Goal: Information Seeking & Learning: Learn about a topic

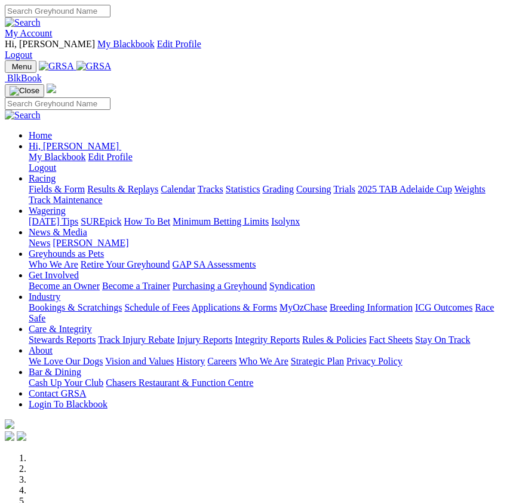
click at [46, 60] on div "Menu BlkBook Home [PERSON_NAME] My Blackbook Edit Profile Logout Fields & Form …" at bounding box center [256, 251] width 503 height 383
click at [10, 69] on img "Toggle navigation" at bounding box center [10, 69] width 0 height 0
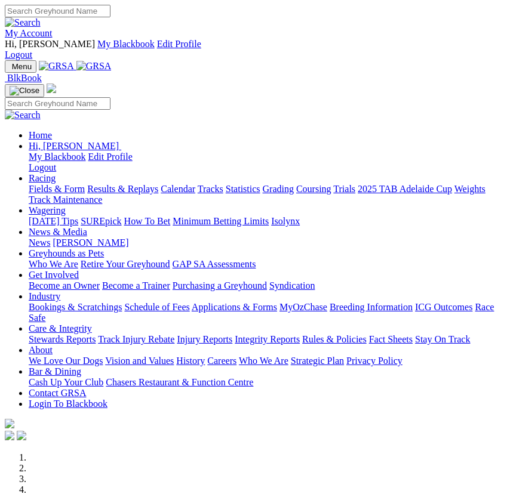
click at [56, 173] on link "Racing" at bounding box center [42, 178] width 27 height 10
click at [85, 193] on link "Fields & Form" at bounding box center [57, 189] width 56 height 10
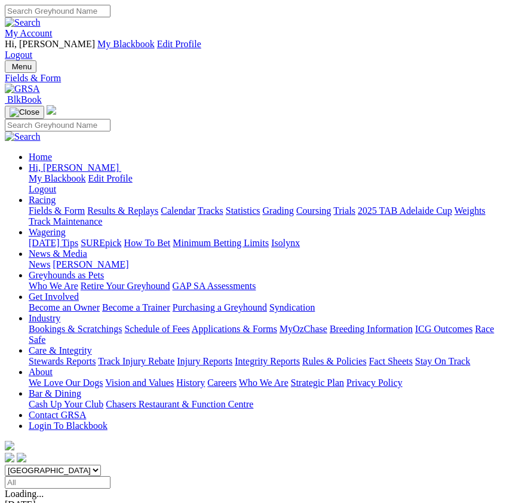
click at [110, 476] on input "Select date" at bounding box center [58, 482] width 106 height 13
type input "Today, 7 Oct 2025"
click at [5, 464] on select "South Australia New South Wales Northern Territory Queensland Tasmania Victoria…" at bounding box center [53, 469] width 96 height 11
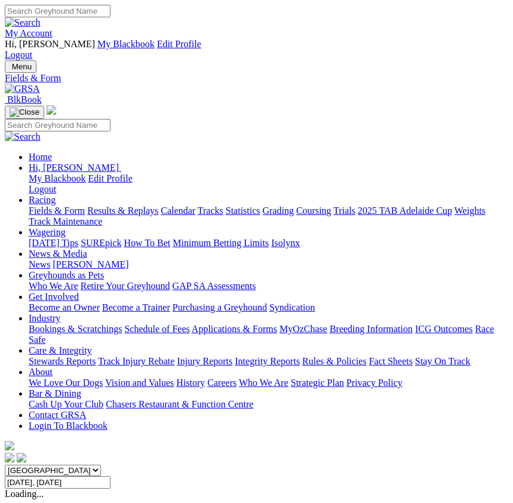
click at [5, 464] on select "South Australia New South Wales Northern Territory Queensland Tasmania Victoria…" at bounding box center [53, 469] width 96 height 11
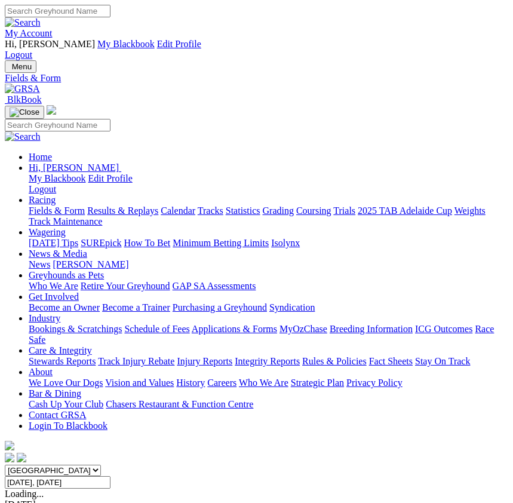
click at [5, 464] on select "South Australia New South Wales Northern Territory Queensland Tasmania Victoria…" at bounding box center [53, 469] width 96 height 11
select select "[GEOGRAPHIC_DATA]"
click at [5, 464] on select "South Australia New South Wales Northern Territory Queensland Tasmania Victoria…" at bounding box center [53, 469] width 96 height 11
drag, startPoint x: 240, startPoint y: 71, endPoint x: 403, endPoint y: 38, distance: 166.8
